Goal: Information Seeking & Learning: Learn about a topic

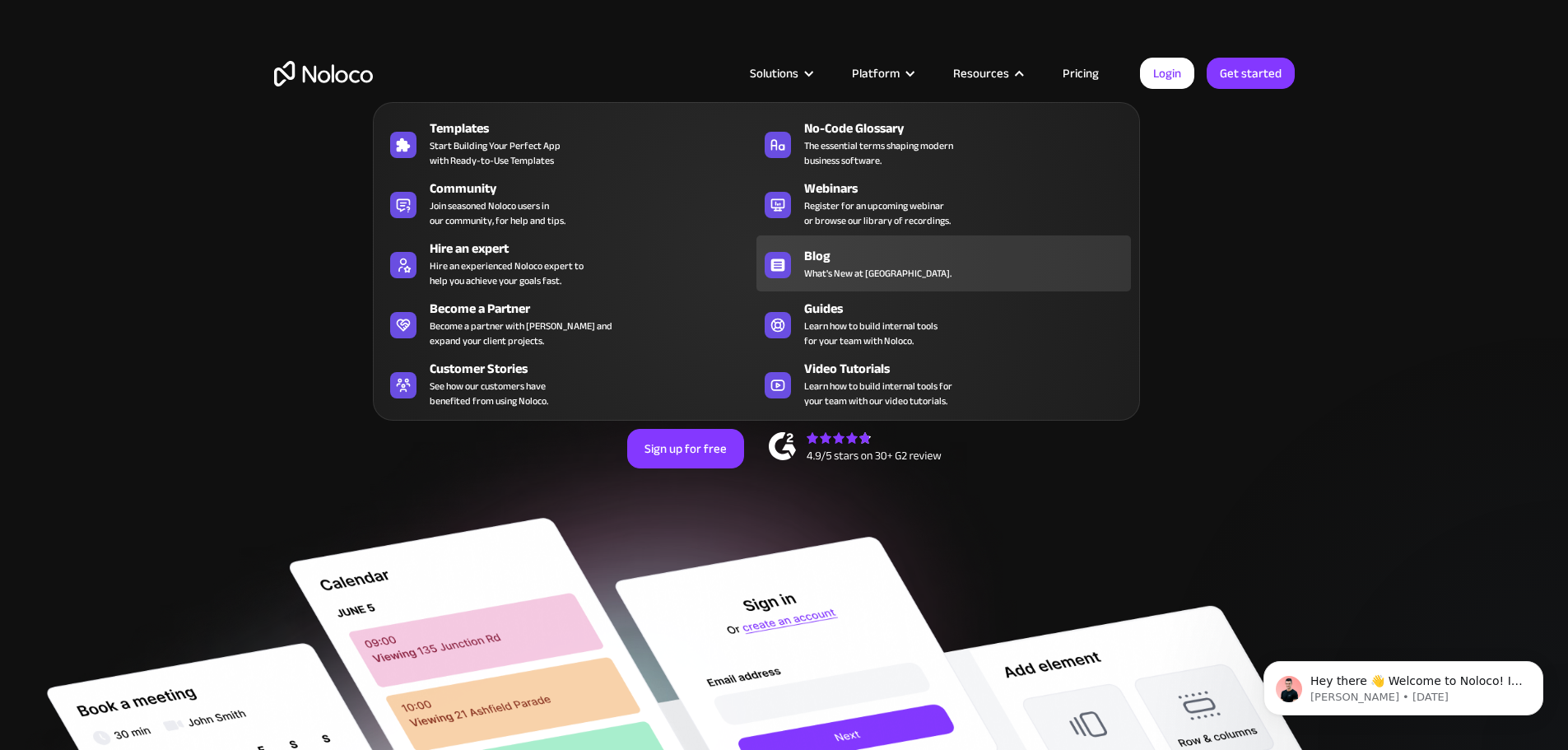
click at [906, 263] on div "Blog" at bounding box center [971, 255] width 334 height 20
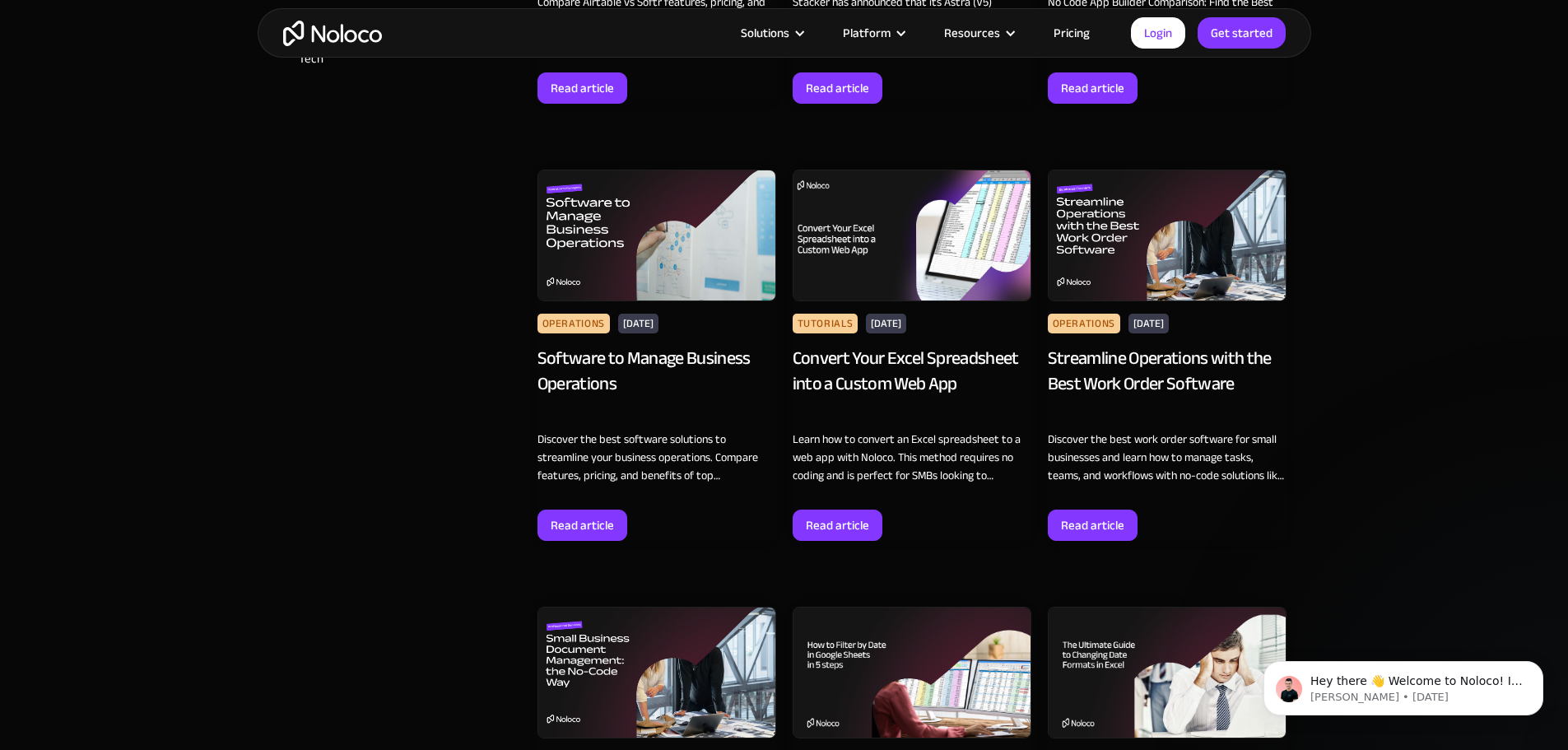
scroll to position [1318, 0]
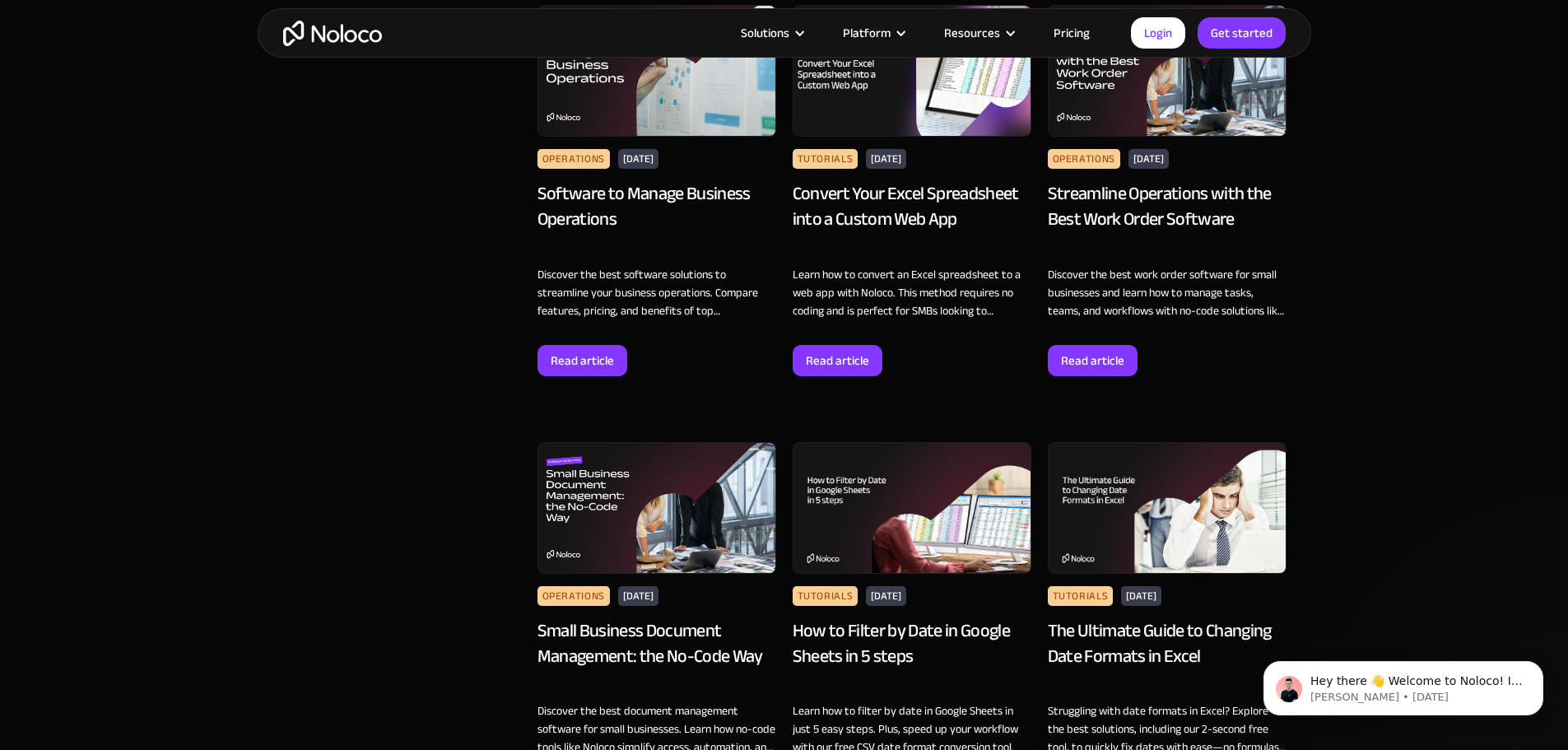
click at [941, 206] on div "Convert Your Excel Spreadsheet into a Custom Web App" at bounding box center [912, 219] width 238 height 75
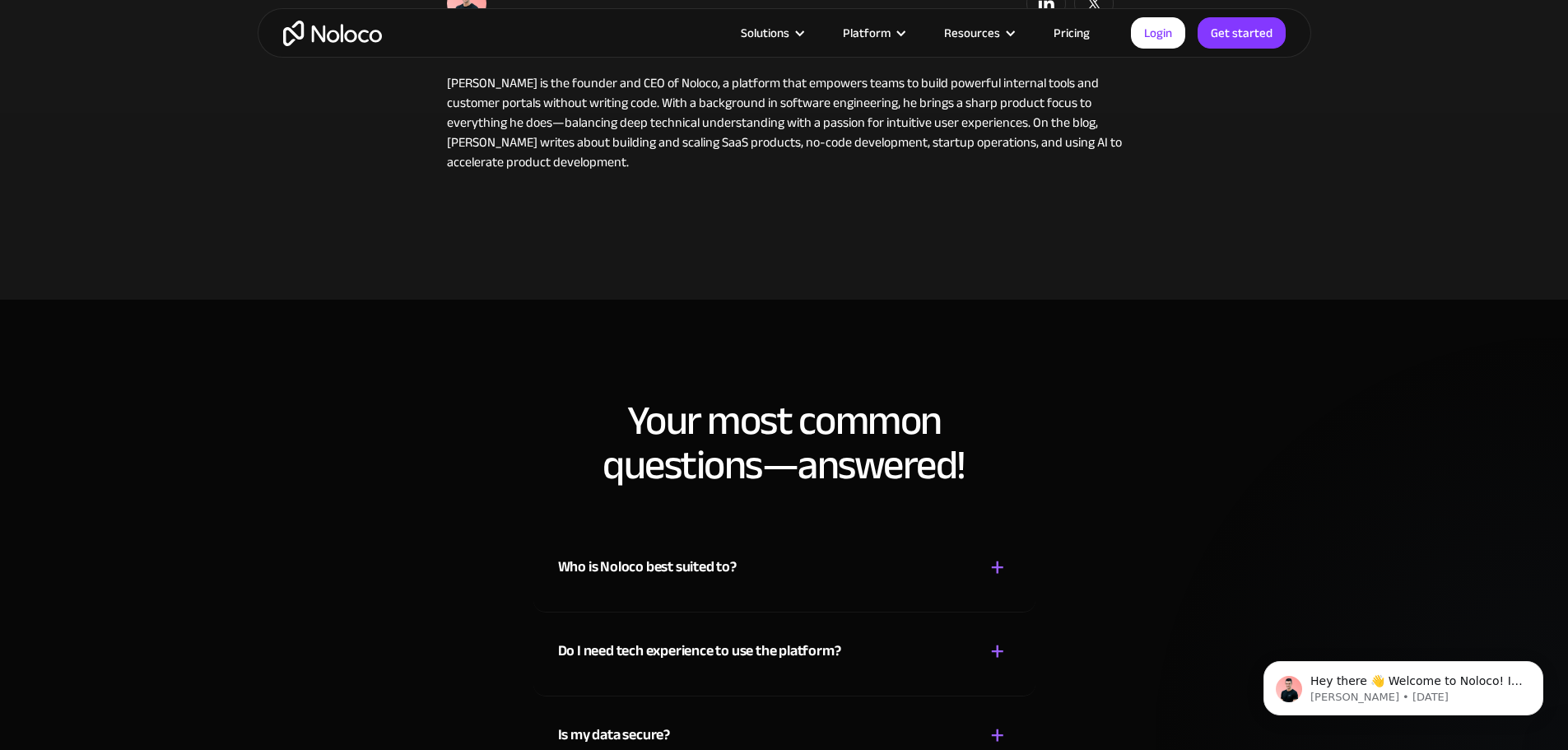
scroll to position [7494, 0]
